Goal: Check status: Check status

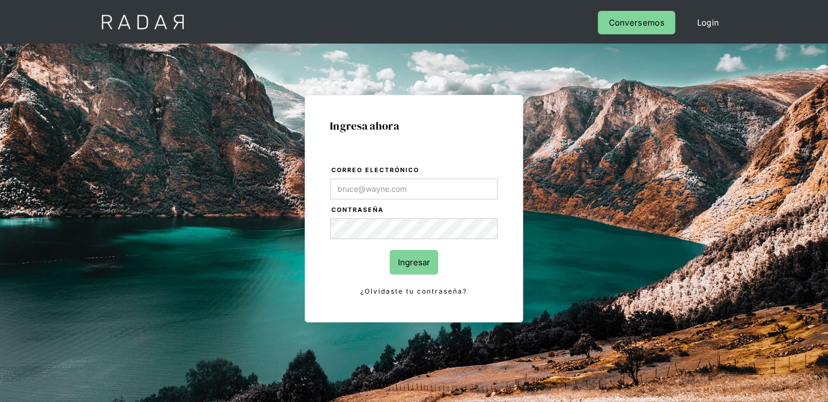
type input "[PERSON_NAME][EMAIL_ADDRESS][DOMAIN_NAME]"
click at [427, 265] on input "Ingresar" at bounding box center [414, 262] width 49 height 25
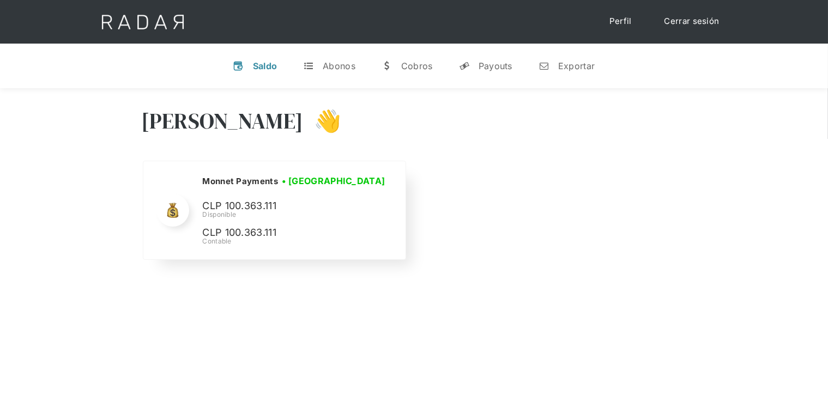
click at [0, 0] on p "CLP 100.363.111" at bounding box center [0, 0] width 0 height 0
